Goal: Information Seeking & Learning: Learn about a topic

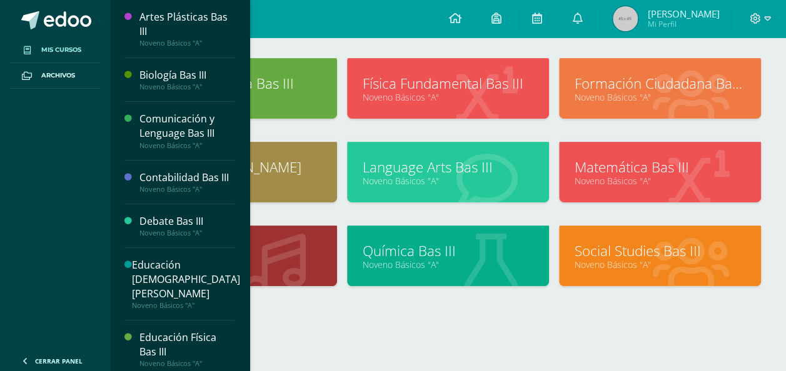
scroll to position [243, 0]
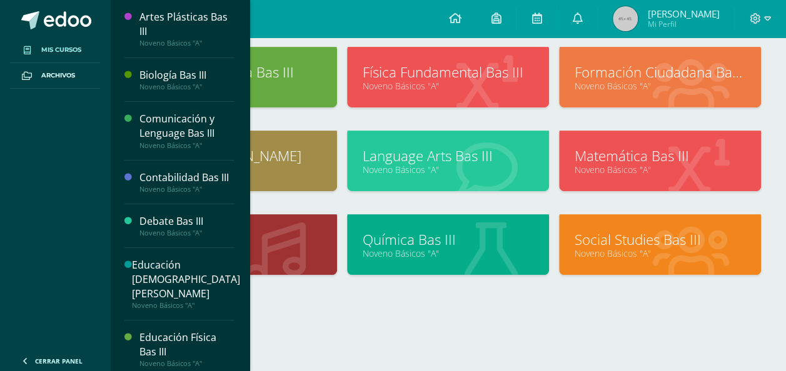
click at [515, 321] on div at bounding box center [448, 322] width 626 height 54
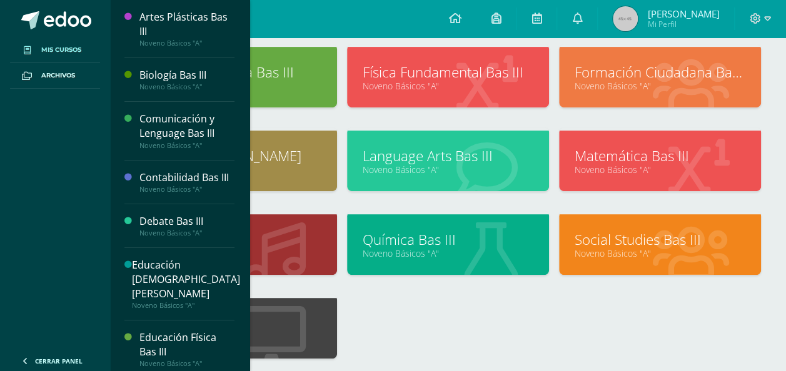
click at [473, 321] on div "Artes Plásticas Bas III Noveno Básicos "A" Biología Bas III Noveno Básicos "A"" at bounding box center [448, 128] width 636 height 502
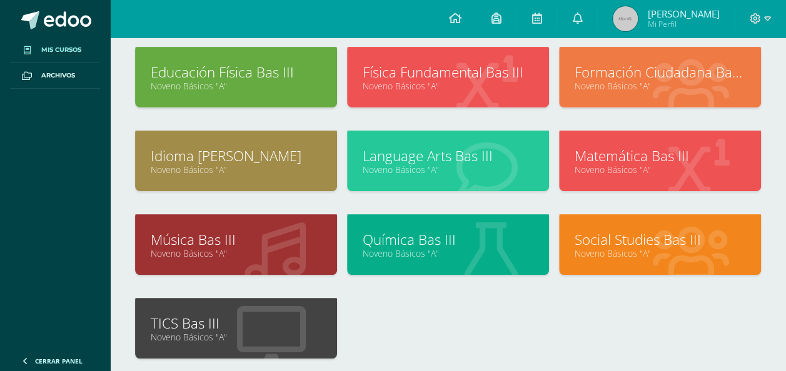
click at [60, 42] on link "Mis cursos" at bounding box center [55, 51] width 90 height 26
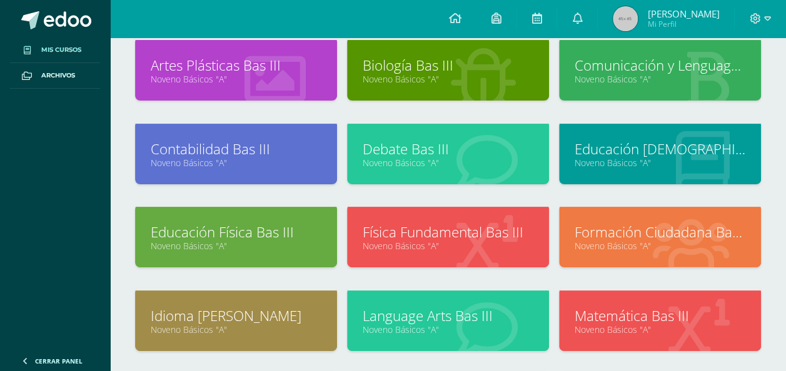
scroll to position [55, 0]
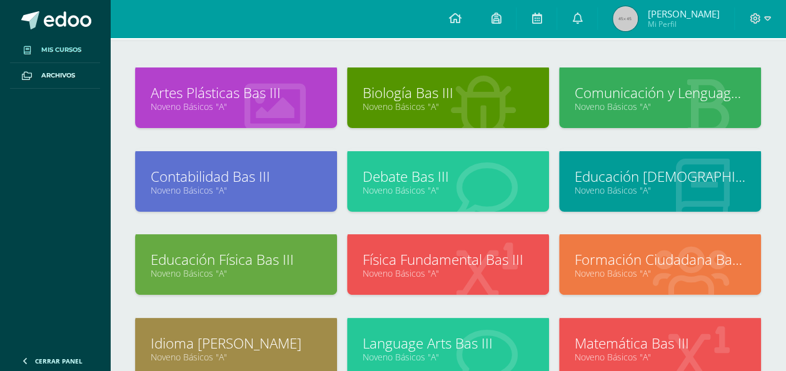
click at [409, 109] on link "Noveno Básicos "A"" at bounding box center [448, 107] width 171 height 12
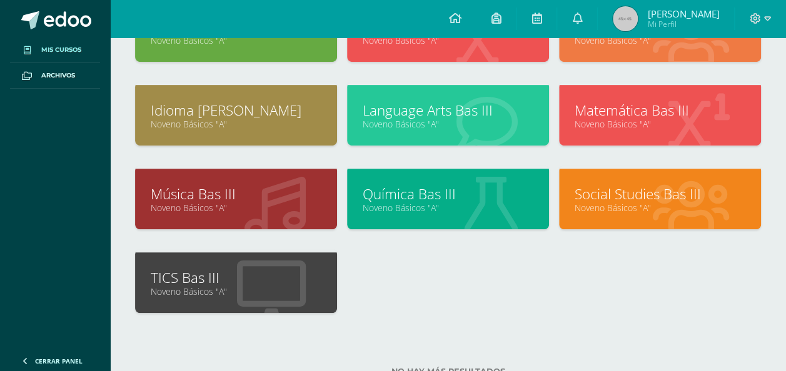
scroll to position [268, 0]
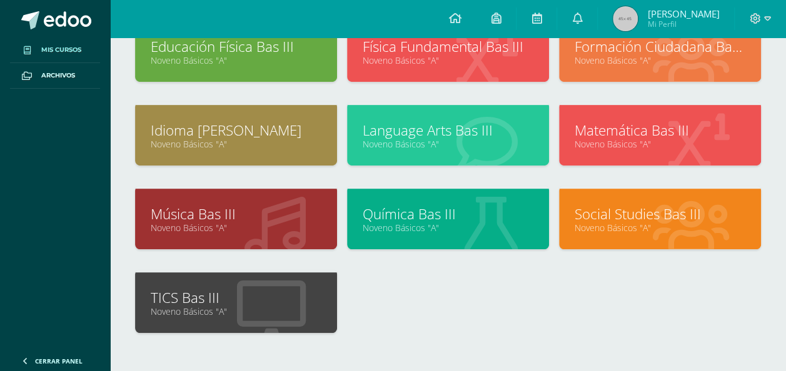
click at [620, 222] on link "Noveno Básicos "A"" at bounding box center [660, 228] width 171 height 12
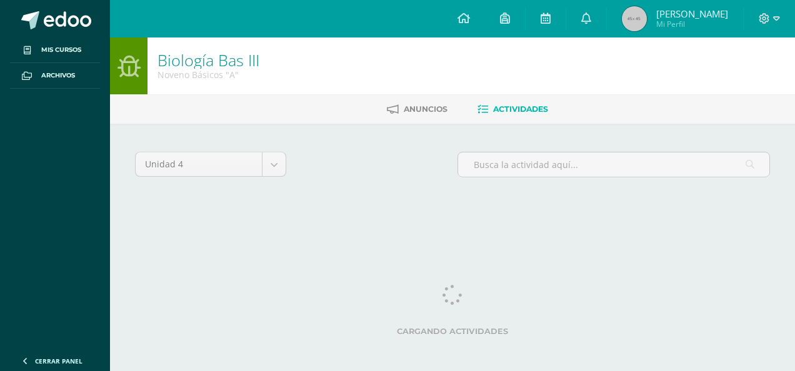
drag, startPoint x: 0, startPoint y: 0, endPoint x: 317, endPoint y: 117, distance: 337.9
click at [317, 117] on ul "Anuncios Actividades" at bounding box center [467, 109] width 685 height 21
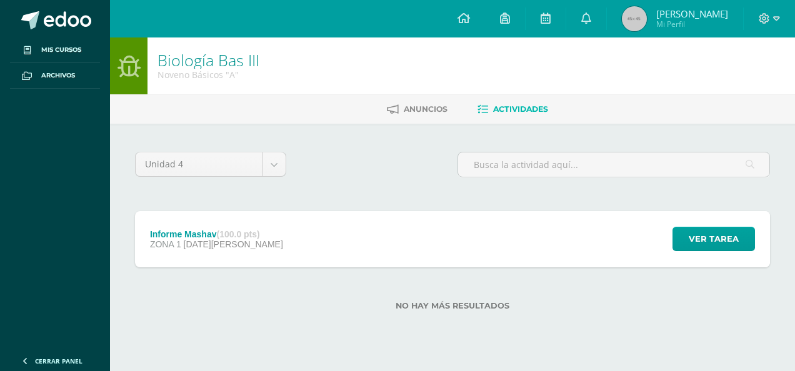
click at [319, 236] on div "Informe Mashav (100.0 pts) ZONA 1 13 de Agosto Ver tarea Informe Mashav Biologí…" at bounding box center [452, 239] width 635 height 56
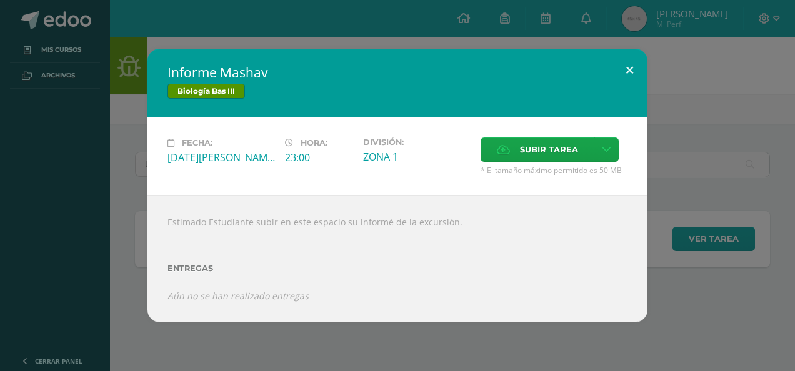
click at [631, 65] on button at bounding box center [630, 70] width 36 height 43
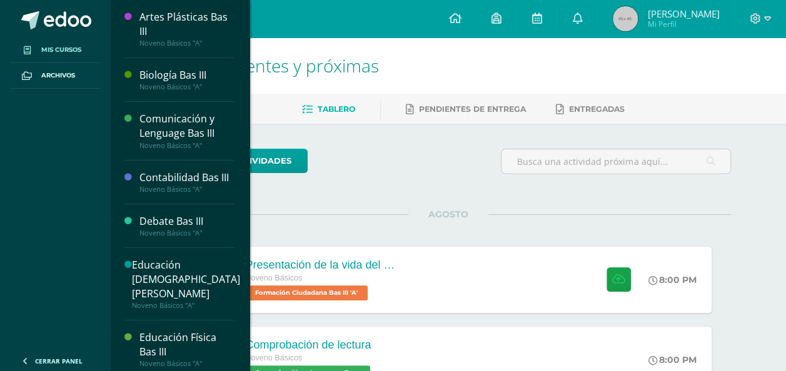
click at [58, 48] on span "Mis cursos" at bounding box center [61, 50] width 40 height 10
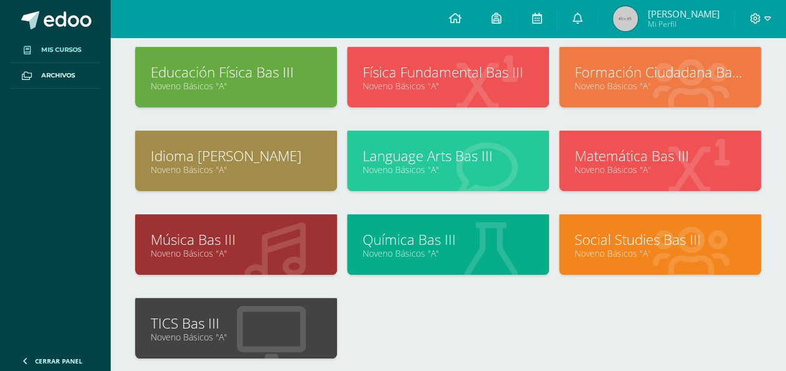
scroll to position [180, 0]
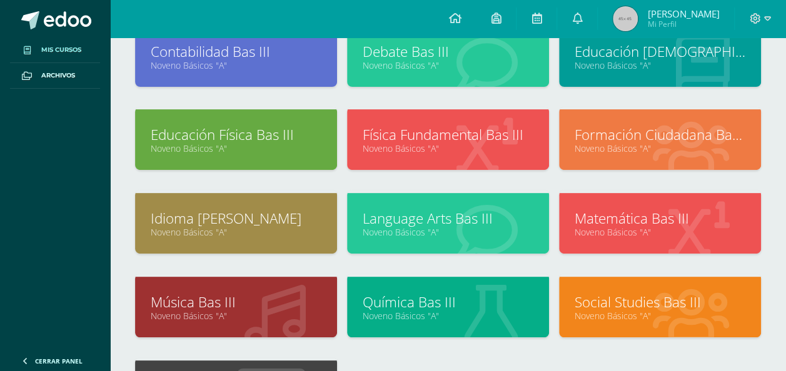
click at [593, 137] on link "Formación Ciudadana Bas III" at bounding box center [660, 134] width 171 height 19
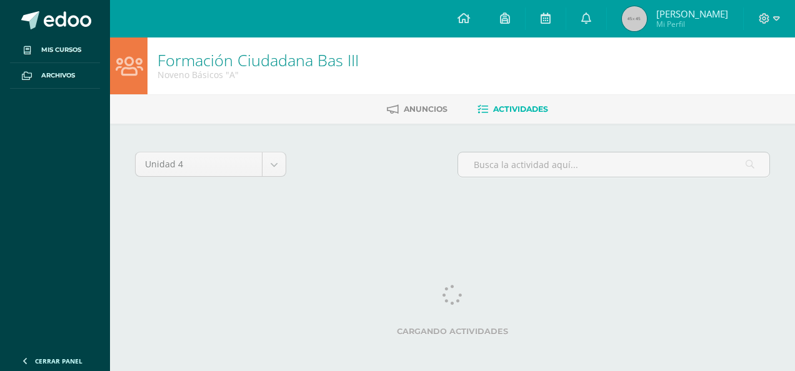
drag, startPoint x: 445, startPoint y: 365, endPoint x: 441, endPoint y: 373, distance: 9.5
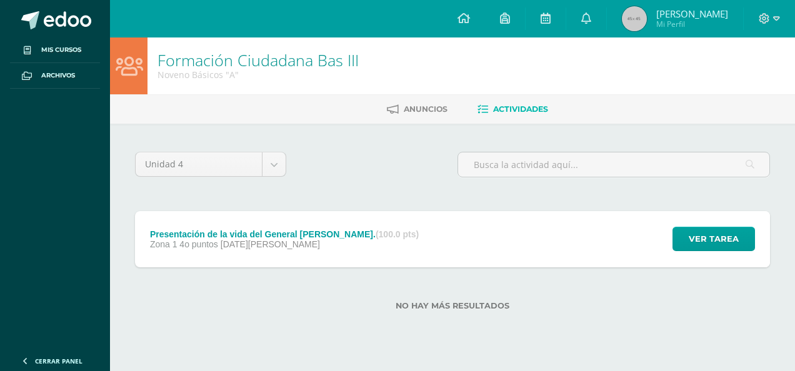
click at [541, 325] on div "Unidad 4 Unidad 1 Unidad 2 Unidad 3 Unidad 4 Presentación de la vida del Genera…" at bounding box center [452, 237] width 685 height 227
click at [430, 243] on div "Presentación de la vida del General [PERSON_NAME]. (100.0 pts) Zona 1 4o puntos…" at bounding box center [452, 239] width 635 height 56
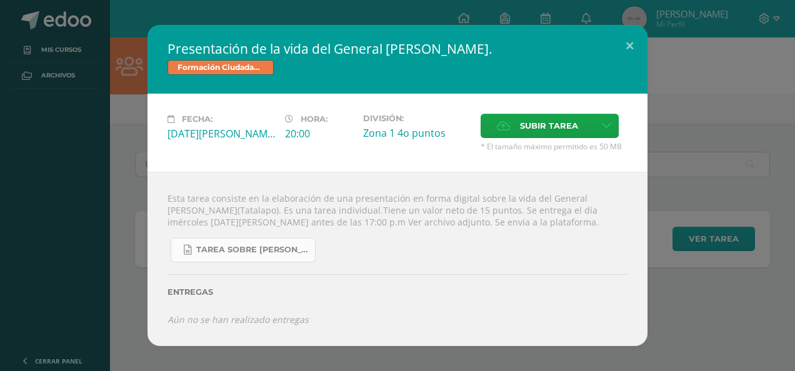
click at [303, 248] on span "Tarea sobre [PERSON_NAME], Tala lapo 3 básico Formación..docx" at bounding box center [252, 250] width 113 height 10
